Goal: Task Accomplishment & Management: Manage account settings

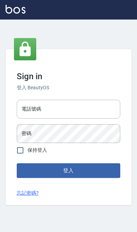
click at [37, 110] on div "電話號碼 電話號碼" at bounding box center [69, 109] width 104 height 19
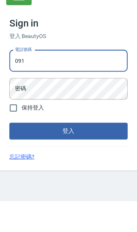
type input "0910967130"
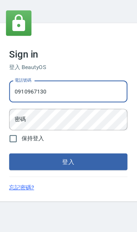
click at [21, 124] on div "密碼 密碼" at bounding box center [69, 133] width 104 height 19
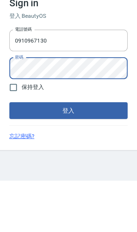
click at [24, 164] on button "登入" at bounding box center [69, 171] width 104 height 15
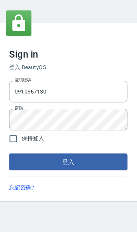
click at [93, 164] on button "登入" at bounding box center [69, 171] width 104 height 15
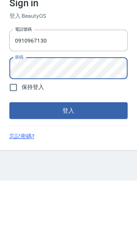
click at [34, 164] on button "登入" at bounding box center [69, 171] width 104 height 15
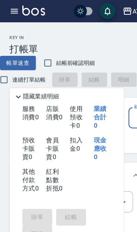
click at [13, 10] on icon "button" at bounding box center [12, 10] width 8 height 8
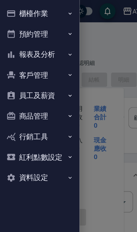
click at [51, 83] on button "員工及薪資" at bounding box center [35, 84] width 64 height 18
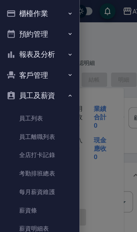
click at [51, 165] on link "每月薪資維護" at bounding box center [35, 168] width 64 height 16
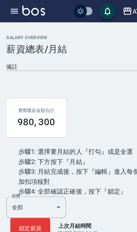
click at [111, 9] on icon "button" at bounding box center [111, 10] width 7 height 6
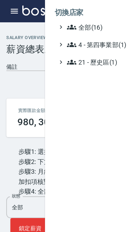
click at [67, 22] on icon at bounding box center [63, 24] width 8 height 8
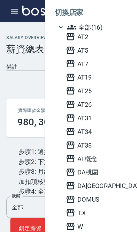
click at [67, 42] on span "AT5" at bounding box center [92, 44] width 68 height 8
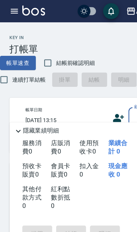
click at [13, 11] on icon "button" at bounding box center [12, 10] width 6 height 4
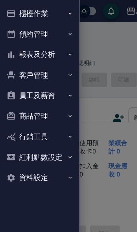
click at [20, 86] on button "員工及薪資" at bounding box center [35, 84] width 64 height 18
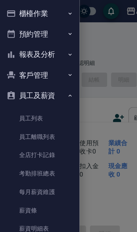
click at [25, 166] on link "每月薪資維護" at bounding box center [35, 168] width 64 height 16
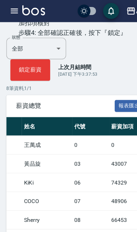
scroll to position [0, 45]
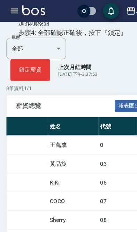
click at [117, 12] on icon "button" at bounding box center [115, 10] width 8 height 8
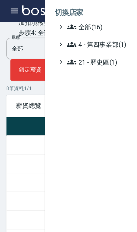
click at [95, 20] on span "全部(16)" at bounding box center [92, 24] width 67 height 8
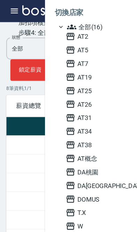
click at [84, 119] on span "AT34" at bounding box center [92, 115] width 68 height 8
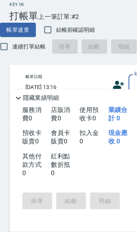
scroll to position [29, 0]
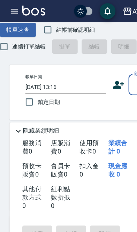
click at [12, 9] on icon "button" at bounding box center [12, 10] width 8 height 8
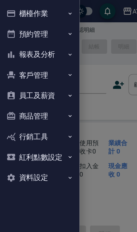
click at [49, 84] on button "員工及薪資" at bounding box center [35, 84] width 64 height 18
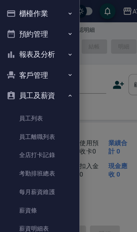
click at [50, 168] on link "每月薪資維護" at bounding box center [35, 168] width 64 height 16
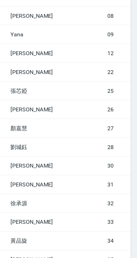
scroll to position [0, 57]
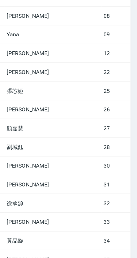
click at [21, 87] on td "賴佑潔" at bounding box center [63, 95] width 85 height 16
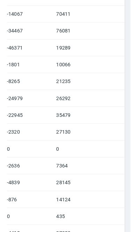
scroll to position [315, 0]
